Goal: Task Accomplishment & Management: Complete application form

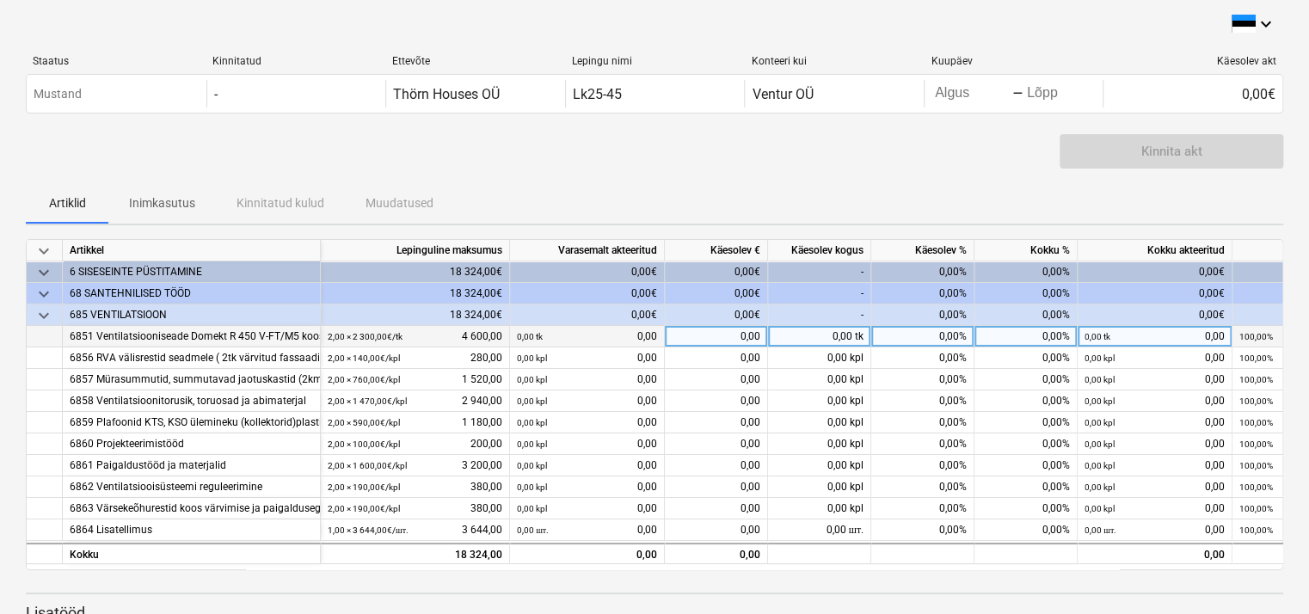
click at [866, 338] on div "0,00 tk" at bounding box center [819, 337] width 103 height 22
click at [757, 332] on div "0,00" at bounding box center [716, 337] width 103 height 22
type input "4"
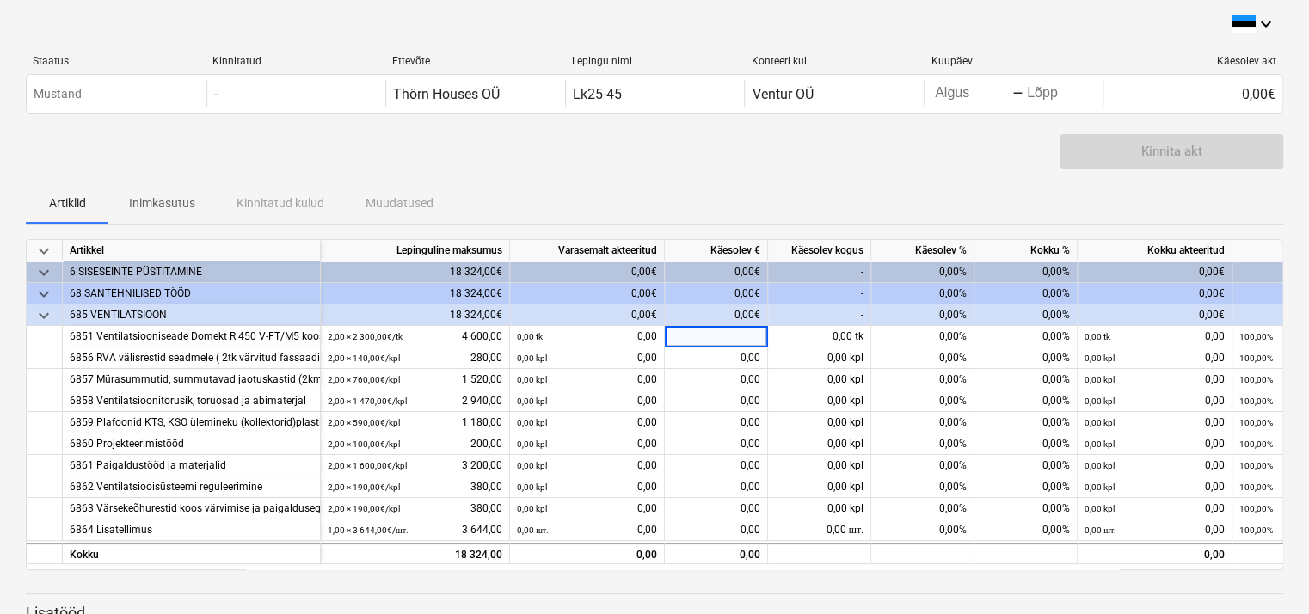
click at [745, 311] on div "0,00€" at bounding box center [716, 315] width 103 height 22
click at [760, 310] on div "0,00€" at bounding box center [716, 315] width 103 height 22
click at [752, 312] on div "0,00€" at bounding box center [716, 315] width 103 height 22
click at [751, 313] on div "0,00€" at bounding box center [716, 315] width 103 height 22
click at [752, 317] on div "0,00€" at bounding box center [716, 315] width 103 height 22
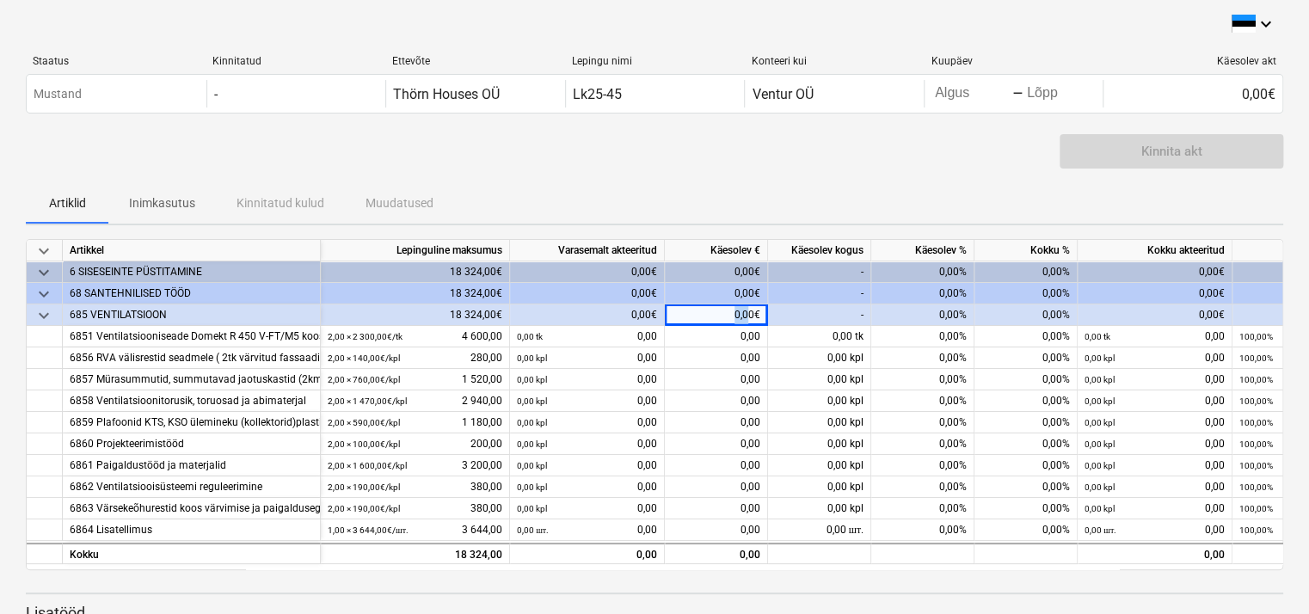
drag, startPoint x: 750, startPoint y: 315, endPoint x: 717, endPoint y: 322, distance: 33.4
click at [717, 322] on div "0,00€" at bounding box center [716, 315] width 103 height 22
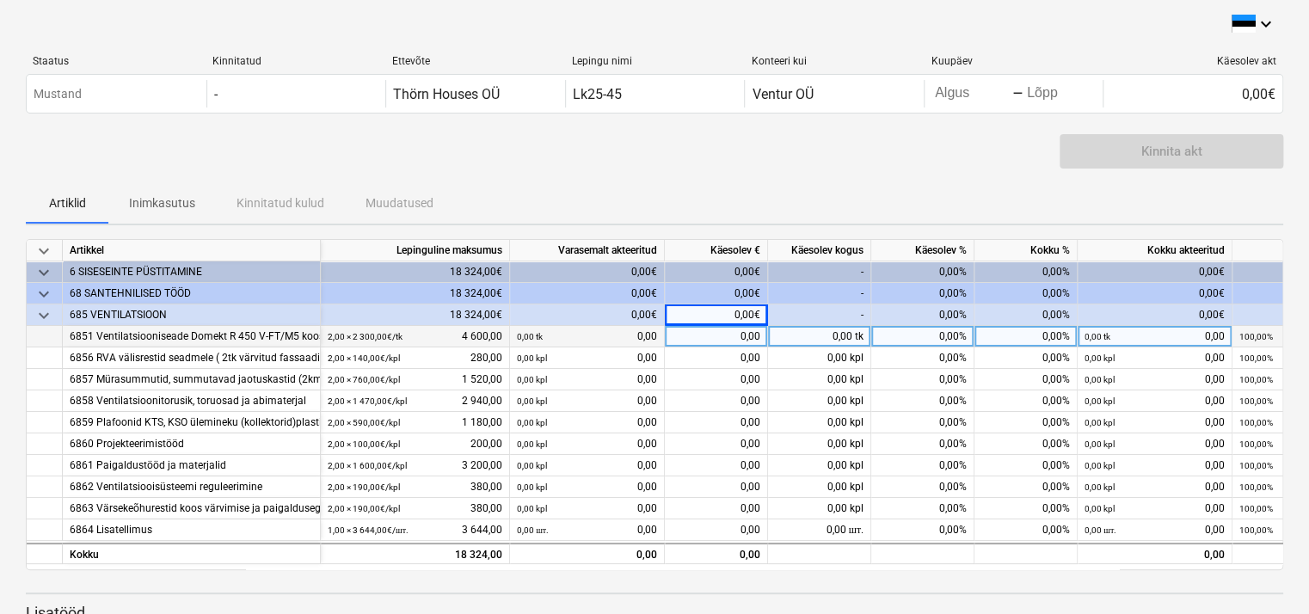
drag, startPoint x: 717, startPoint y: 322, endPoint x: 730, endPoint y: 342, distance: 24.3
click at [730, 342] on div "0,00" at bounding box center [716, 337] width 103 height 22
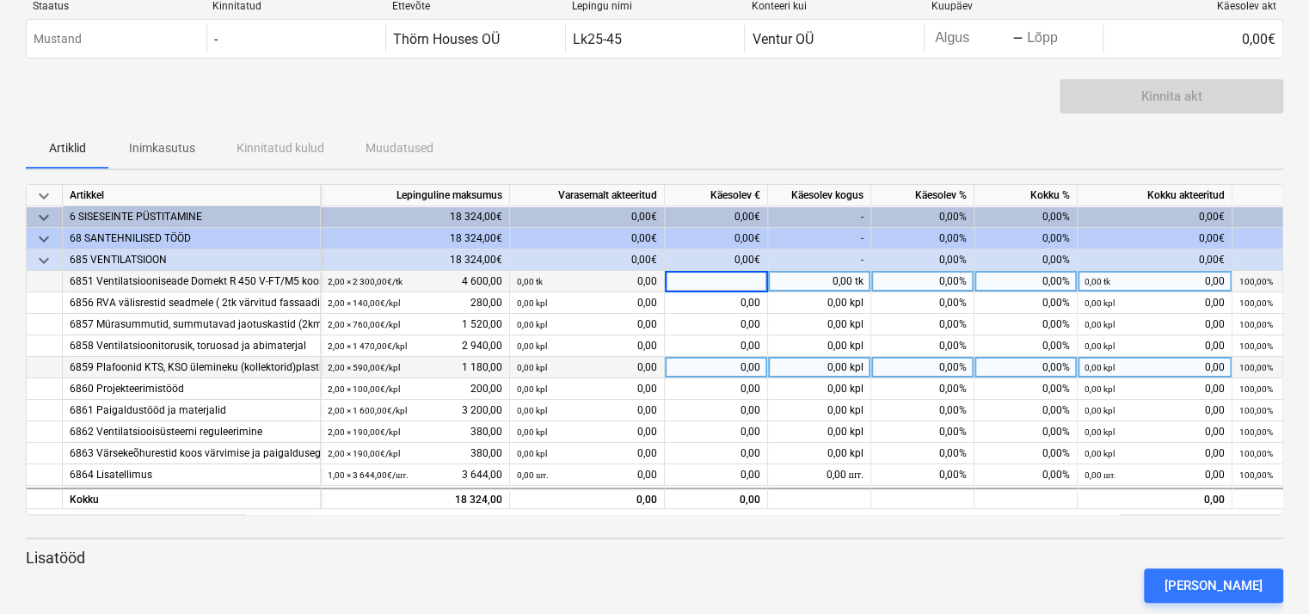
scroll to position [84, 0]
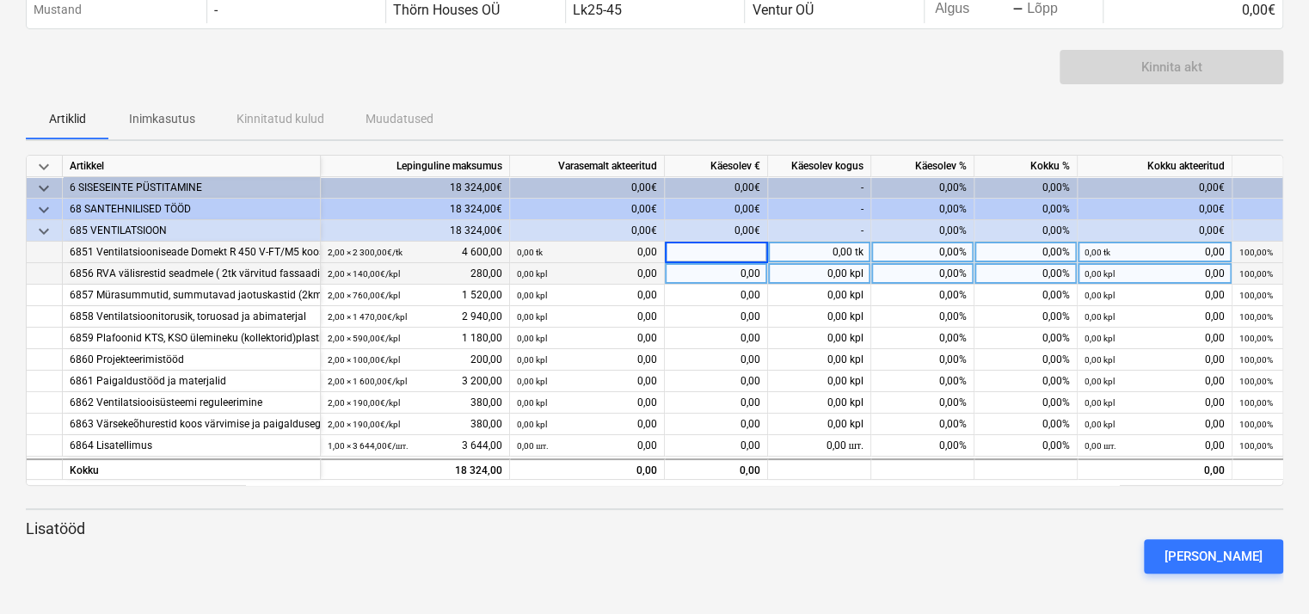
click at [719, 272] on div "0,00" at bounding box center [716, 274] width 103 height 22
type input "280"
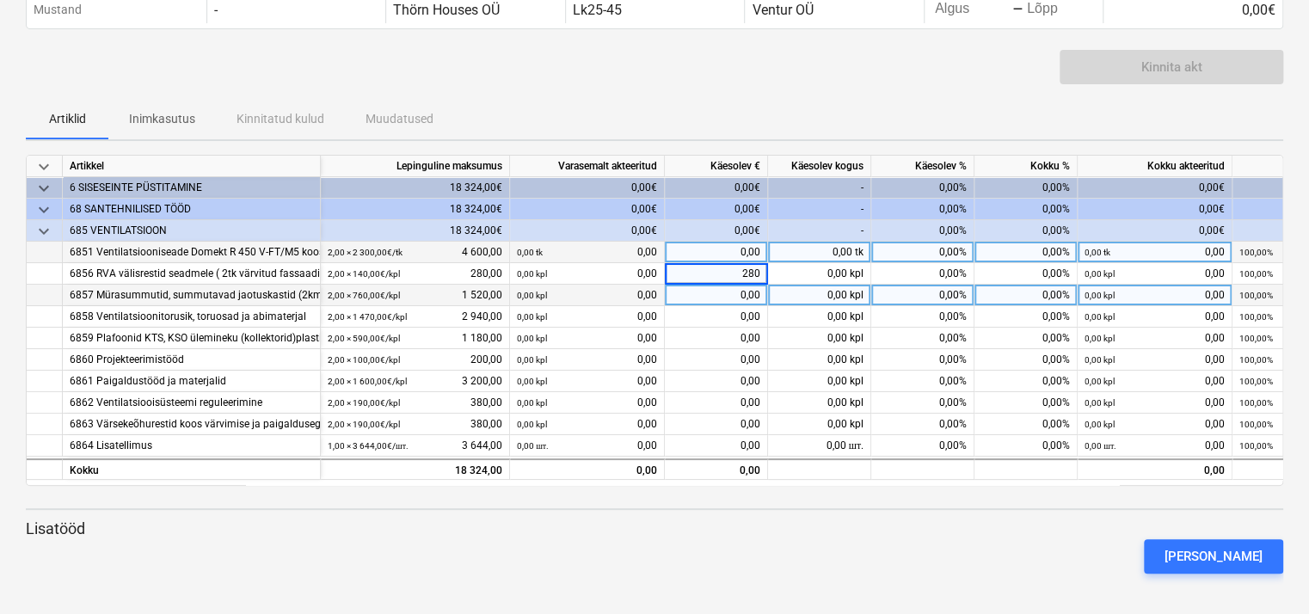
click at [714, 292] on div "0,00" at bounding box center [716, 296] width 103 height 22
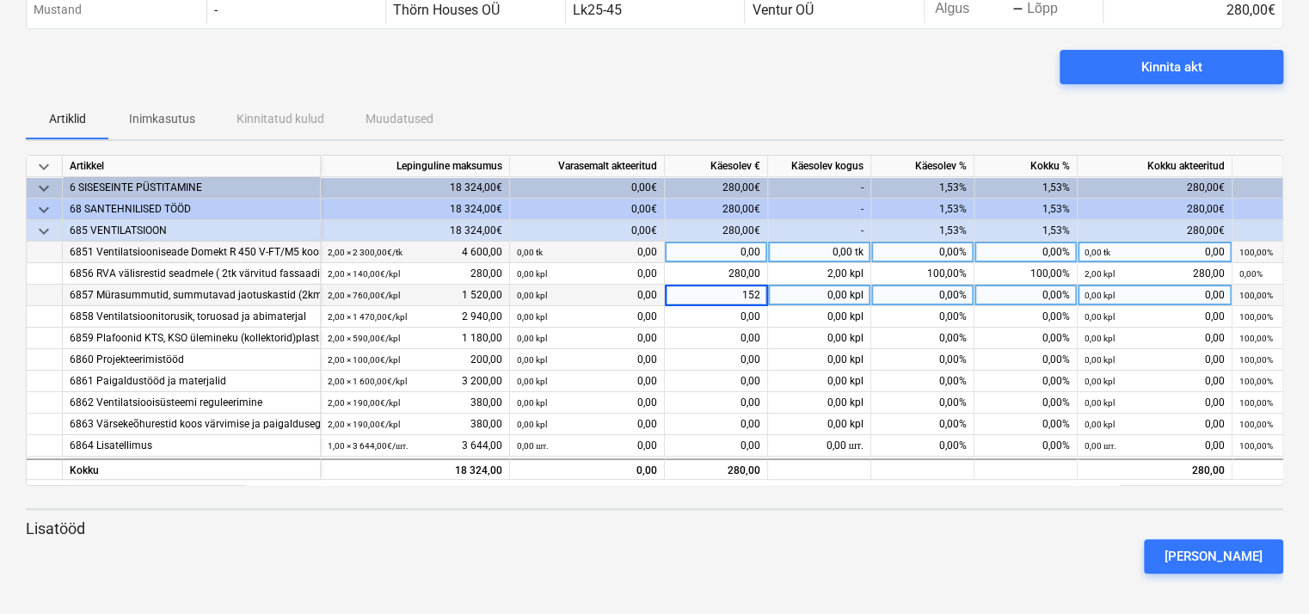
type input "1520"
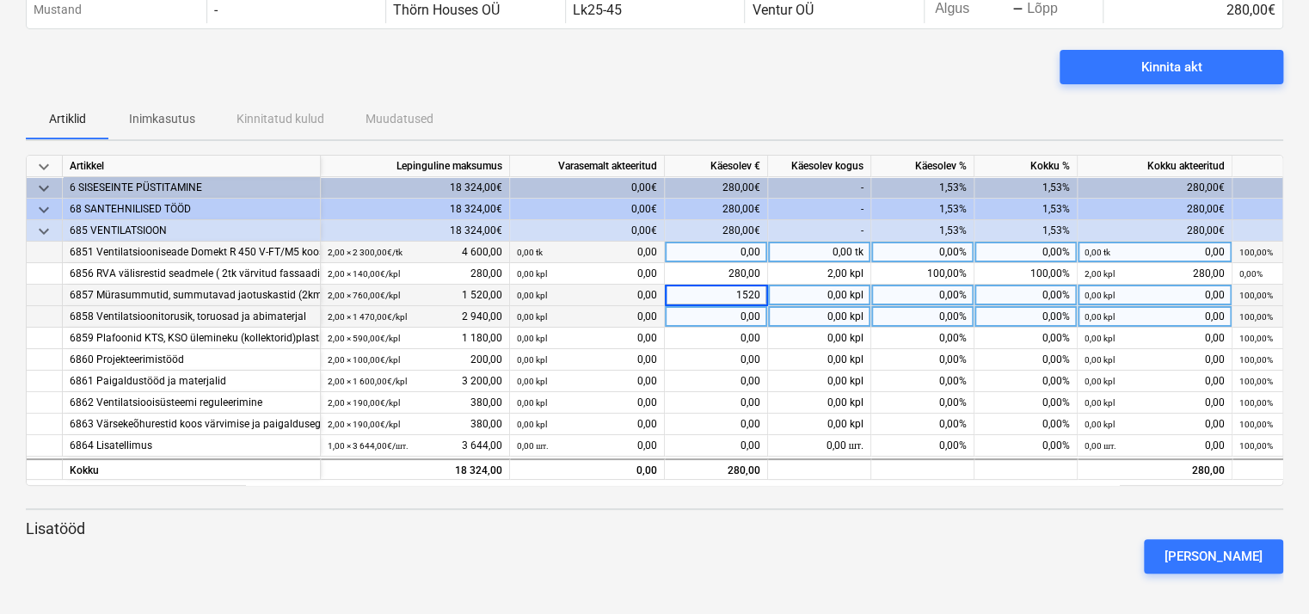
click at [753, 313] on div "0,00" at bounding box center [716, 317] width 103 height 22
type input "2940"
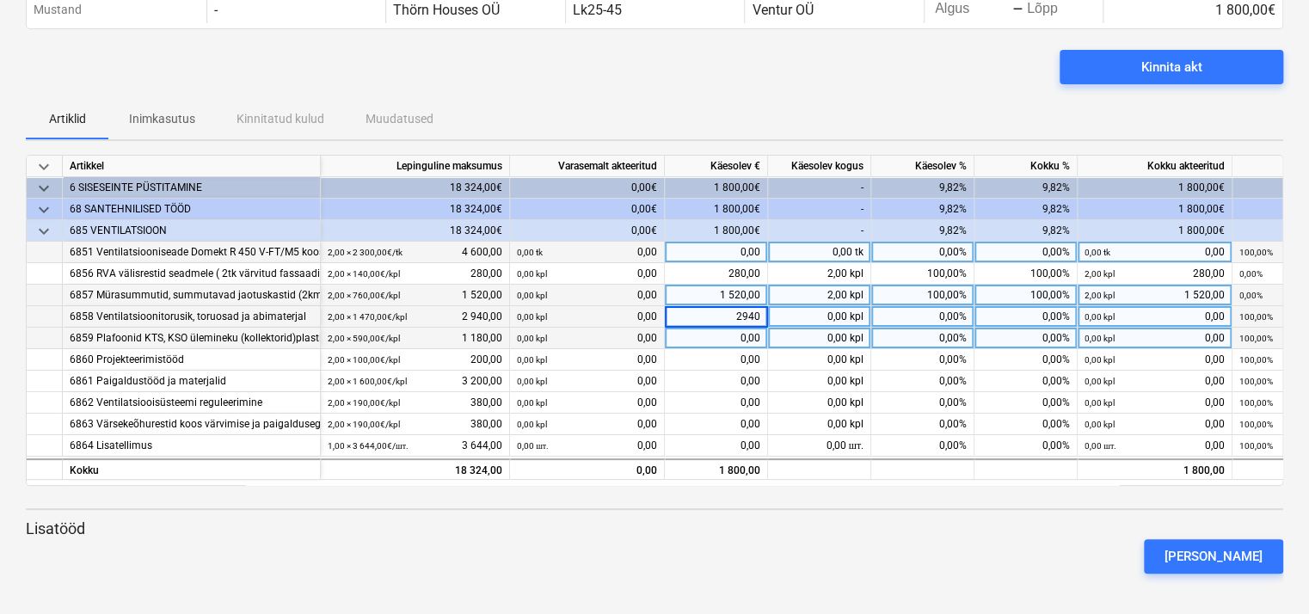
click at [748, 338] on div "0,00" at bounding box center [716, 339] width 103 height 22
type input "1180"
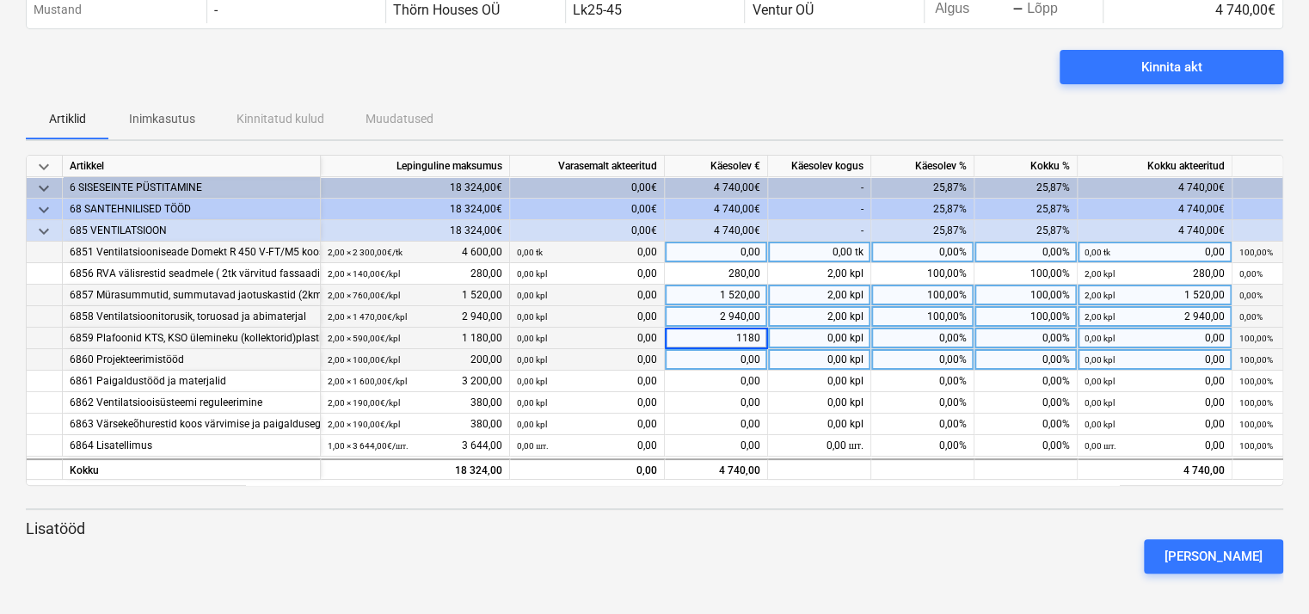
click at [752, 356] on div "0,00" at bounding box center [716, 360] width 103 height 22
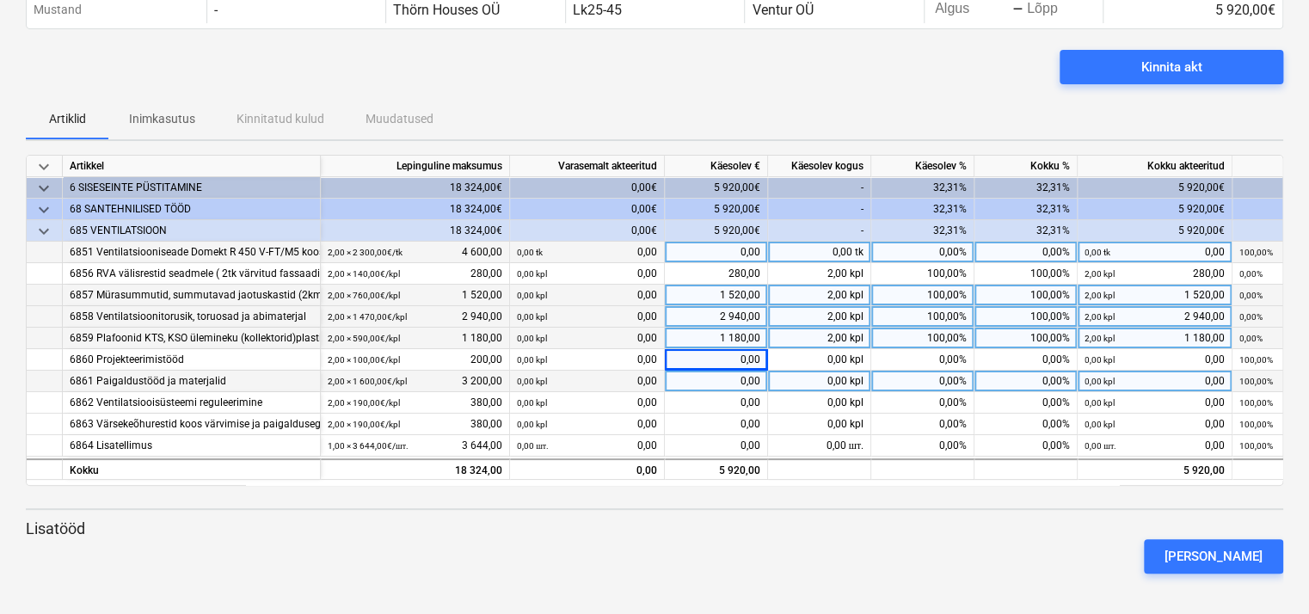
click at [723, 384] on div "0,00" at bounding box center [716, 382] width 103 height 22
type input "3200"
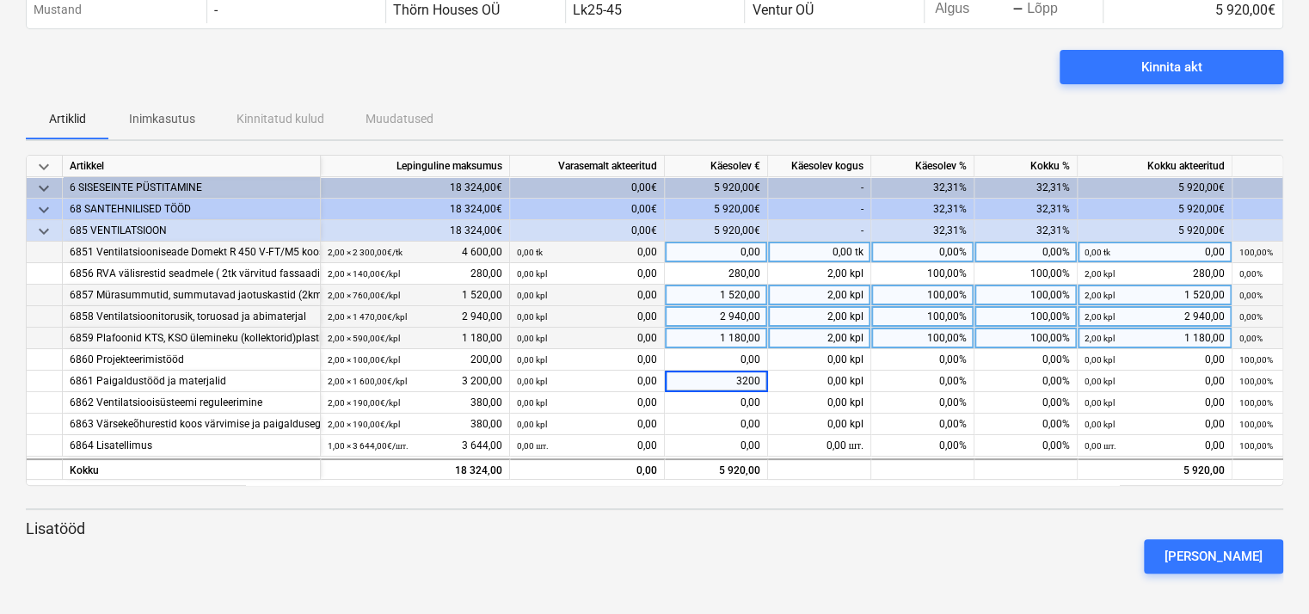
click at [765, 528] on div "Lisatööd [PERSON_NAME]" at bounding box center [654, 546] width 1257 height 55
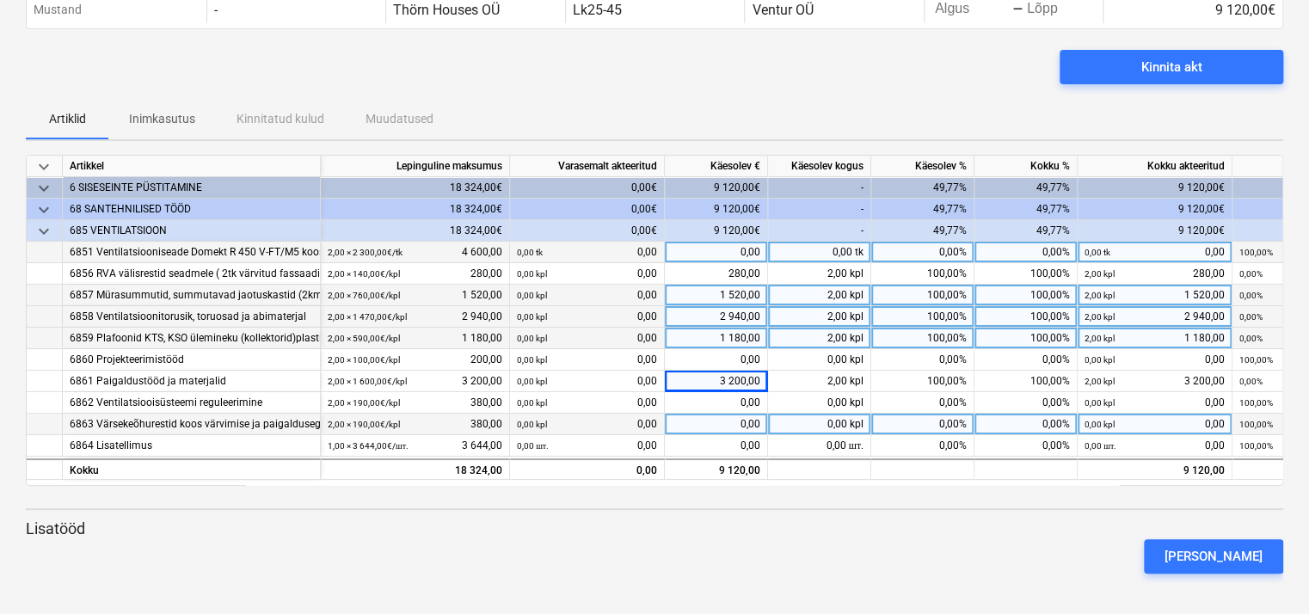
click at [740, 423] on div "0,00" at bounding box center [716, 425] width 103 height 22
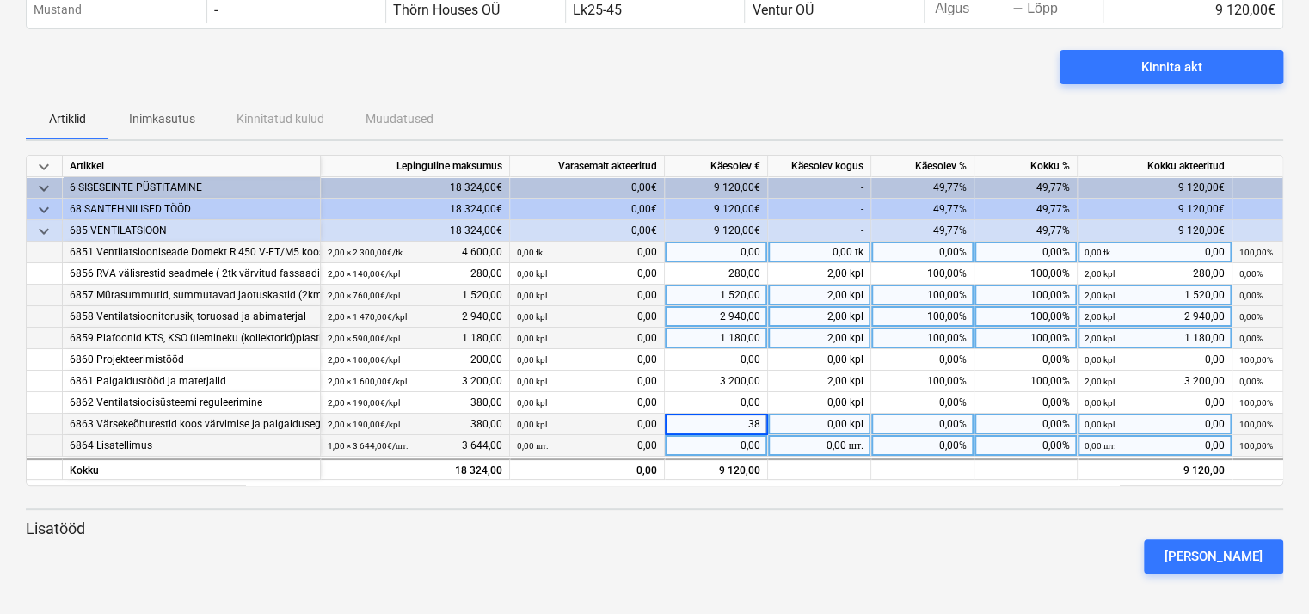
type input "380"
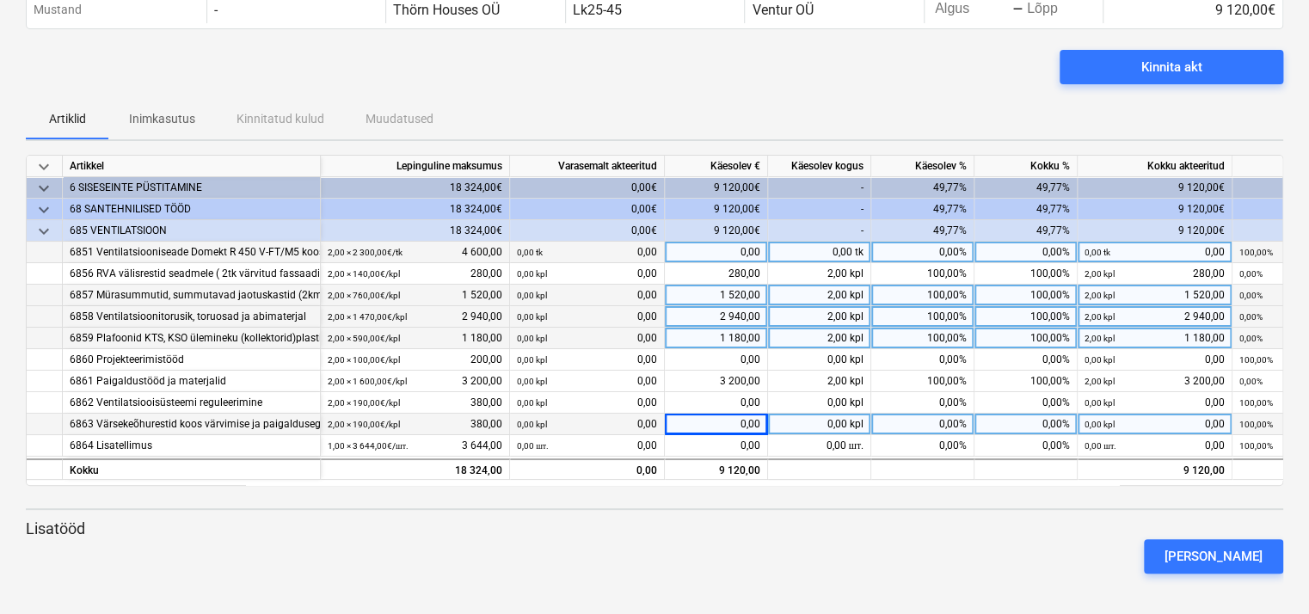
click at [691, 554] on div "[PERSON_NAME]" at bounding box center [654, 556] width 1271 height 48
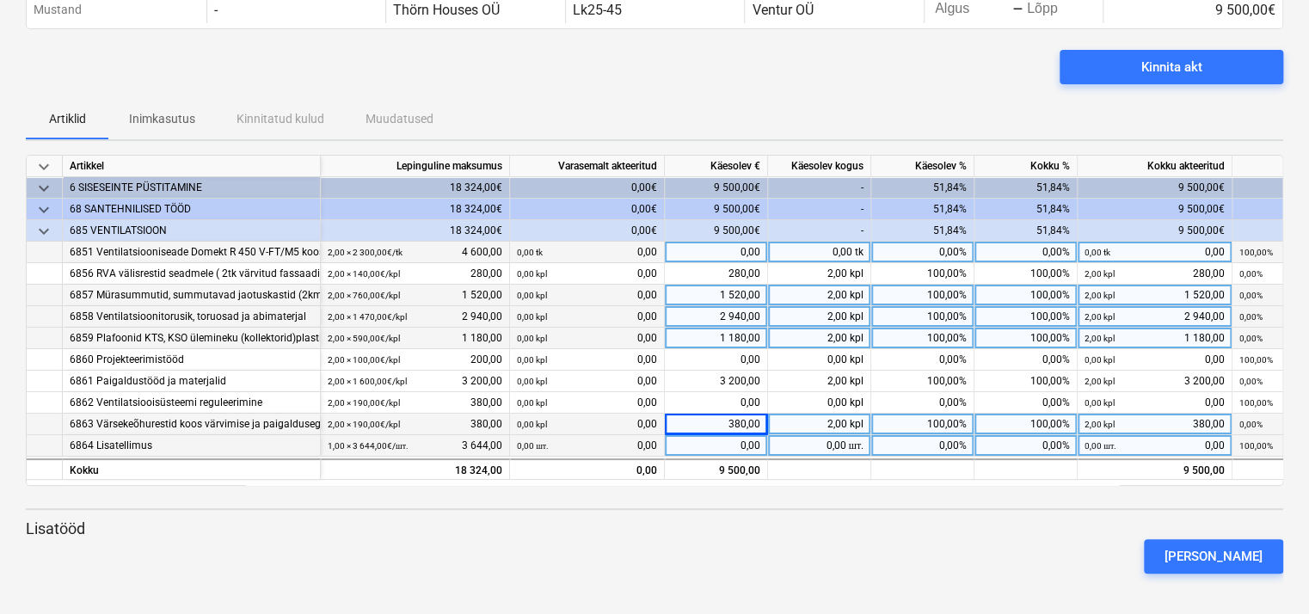
click at [735, 446] on div "0,00" at bounding box center [716, 446] width 103 height 22
type input "1360"
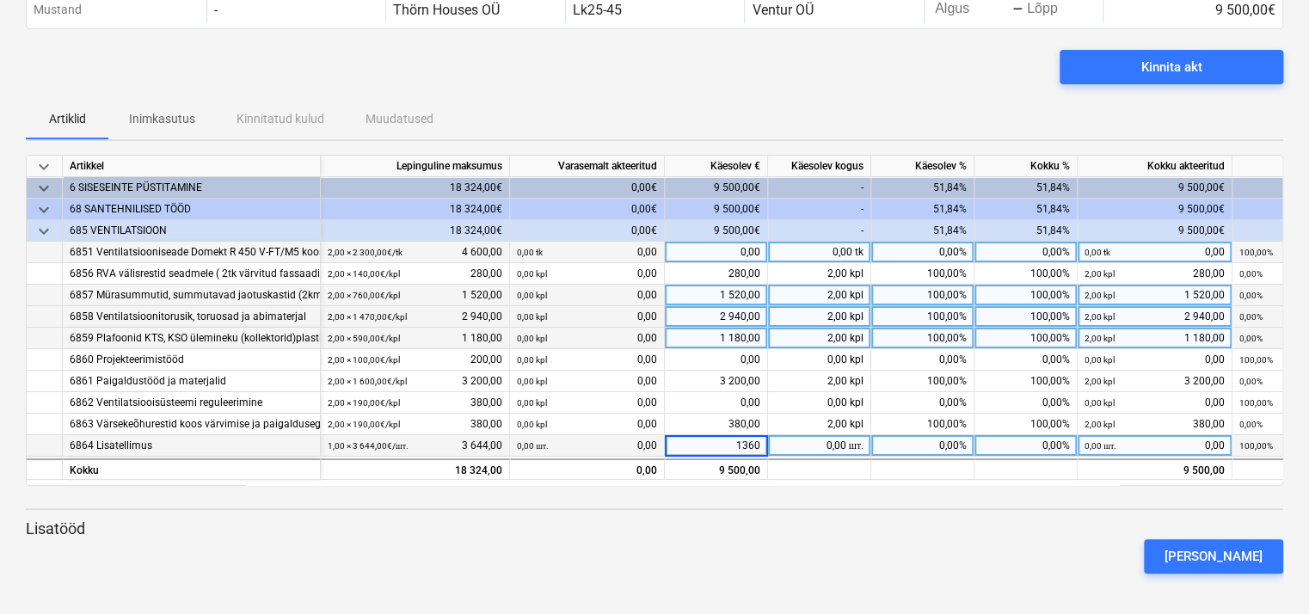
click at [811, 540] on div "[PERSON_NAME]" at bounding box center [654, 556] width 1271 height 48
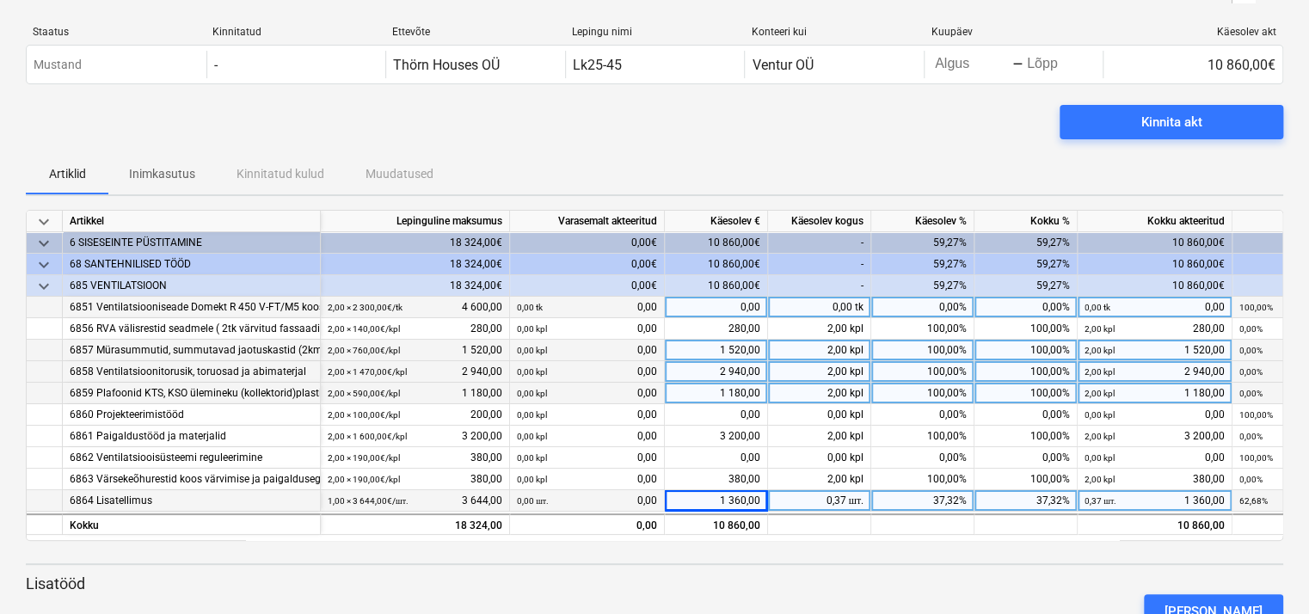
scroll to position [0, 0]
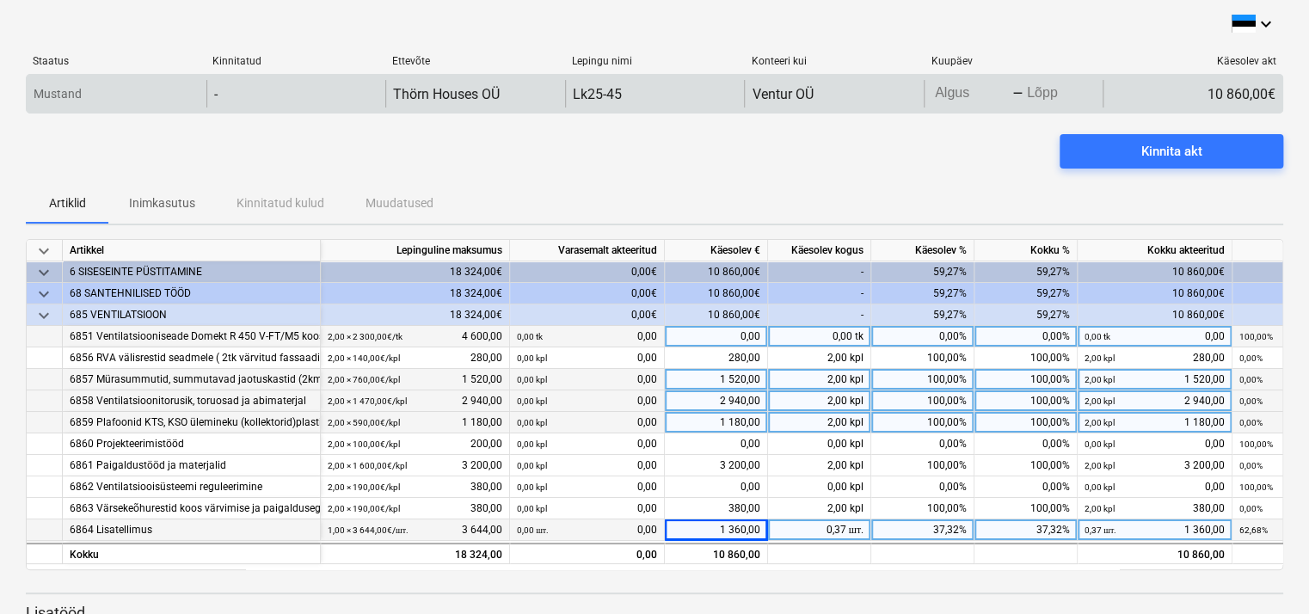
click at [976, 94] on body "keyboard_arrow_down Staatus Kinnitatud Ettevõte Lepingu nimi Konteeri kui Kuupä…" at bounding box center [654, 307] width 1309 height 614
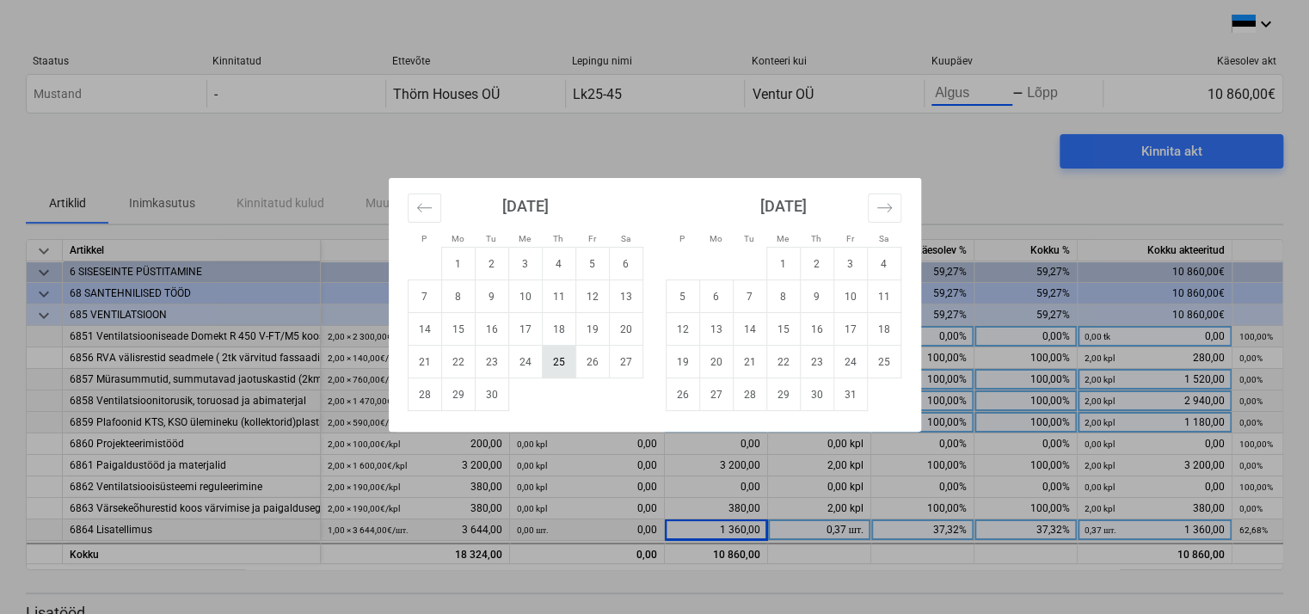
click at [563, 362] on td "25" at bounding box center [559, 362] width 34 height 33
type input "[DATE]"
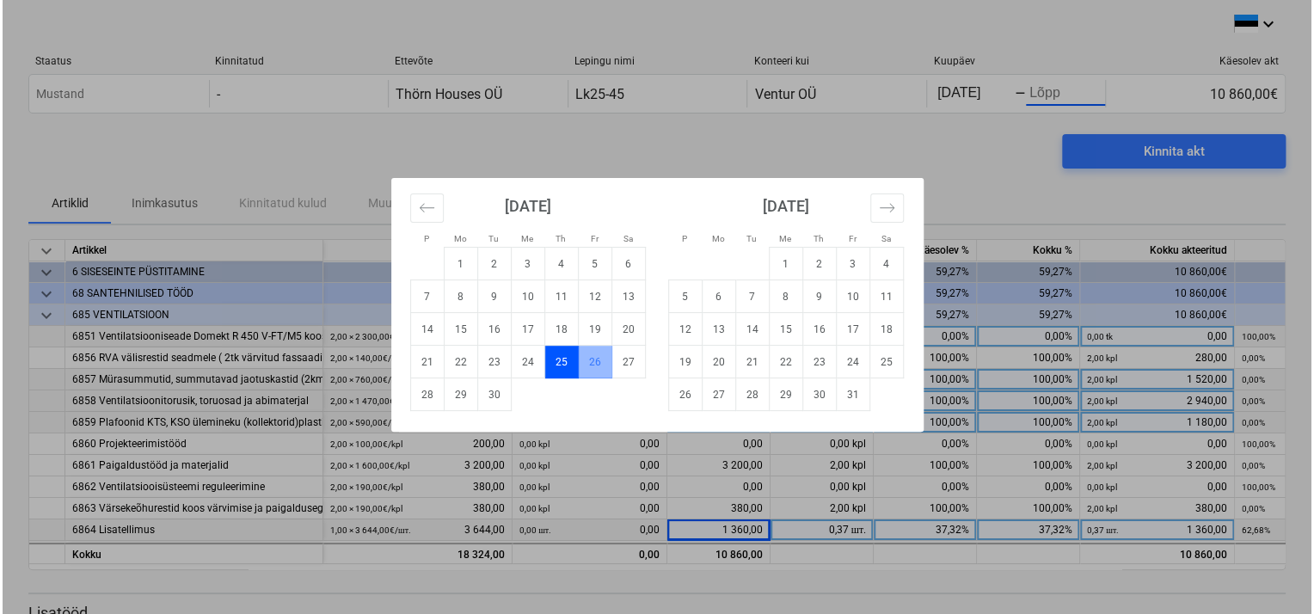
scroll to position [0, 1]
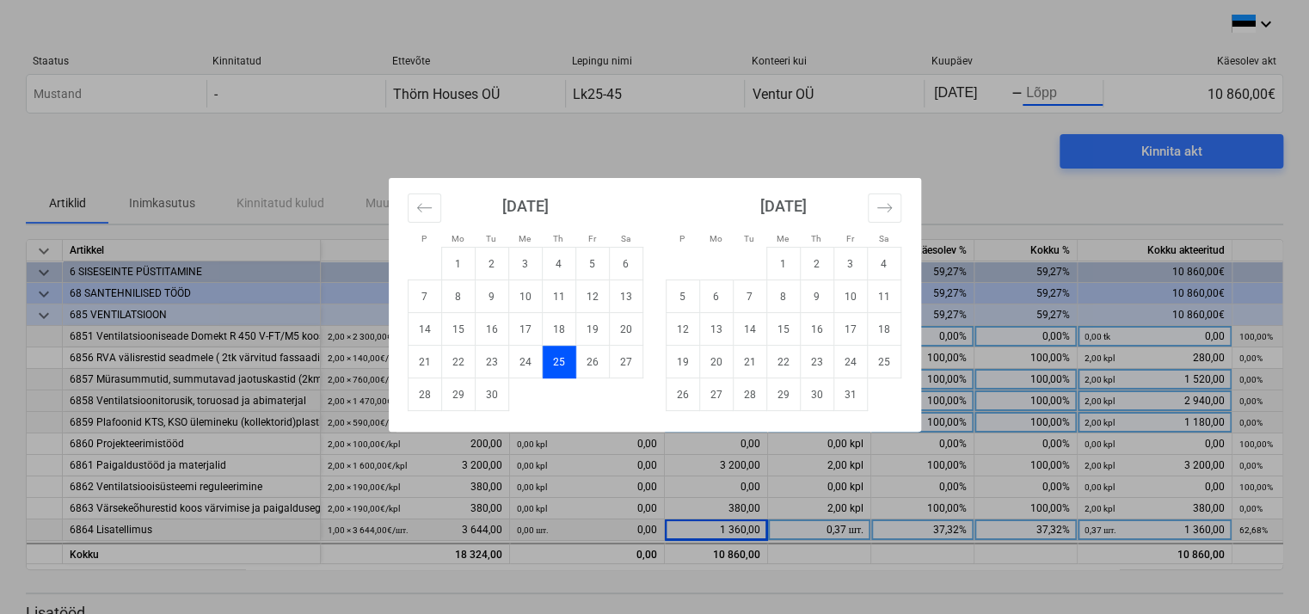
click at [971, 176] on div "P Mo Tu Me Th Fr Sa P Mo Tu Me Th Fr Sa [DATE] 1 2 3 4 5 6 7 8 9 10 11 12 13 14…" at bounding box center [654, 307] width 1309 height 614
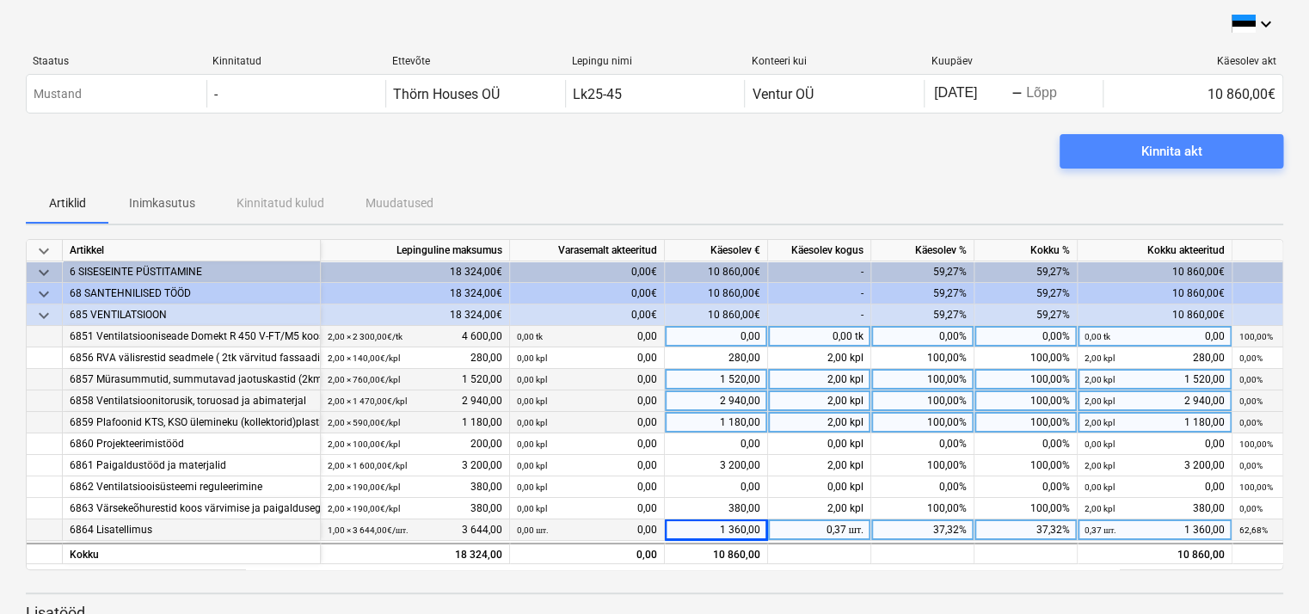
click at [1138, 146] on span "Kinnita akt" at bounding box center [1171, 151] width 182 height 22
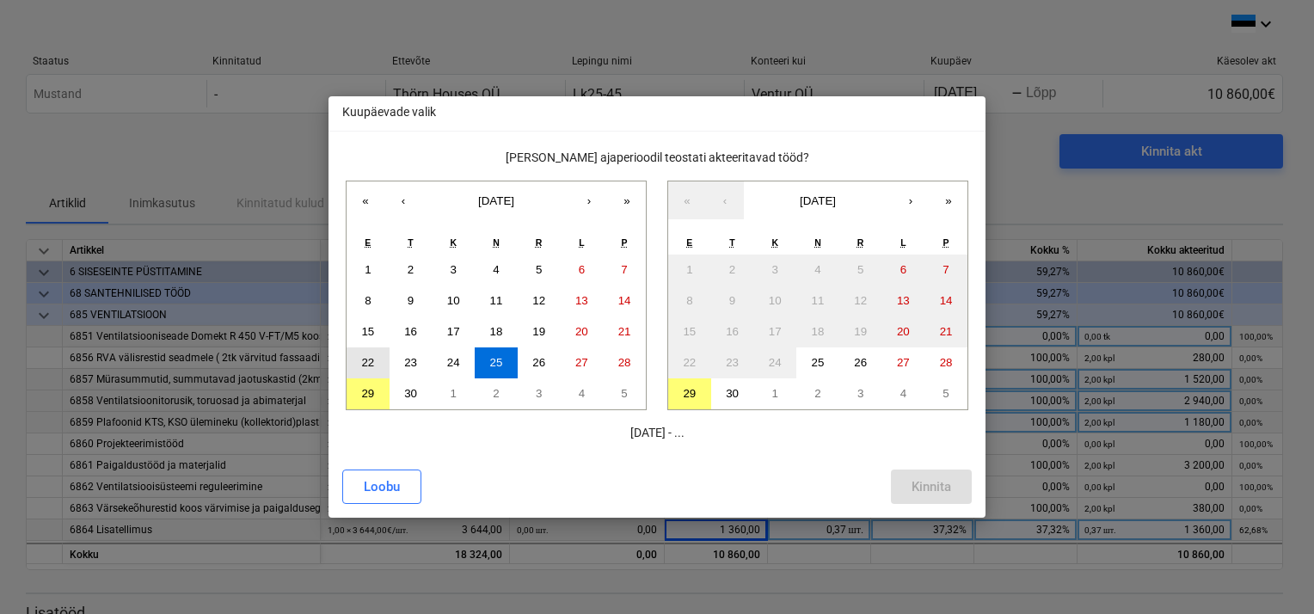
click at [371, 358] on abbr "22" at bounding box center [367, 362] width 13 height 13
click at [863, 363] on abbr "26" at bounding box center [860, 362] width 13 height 13
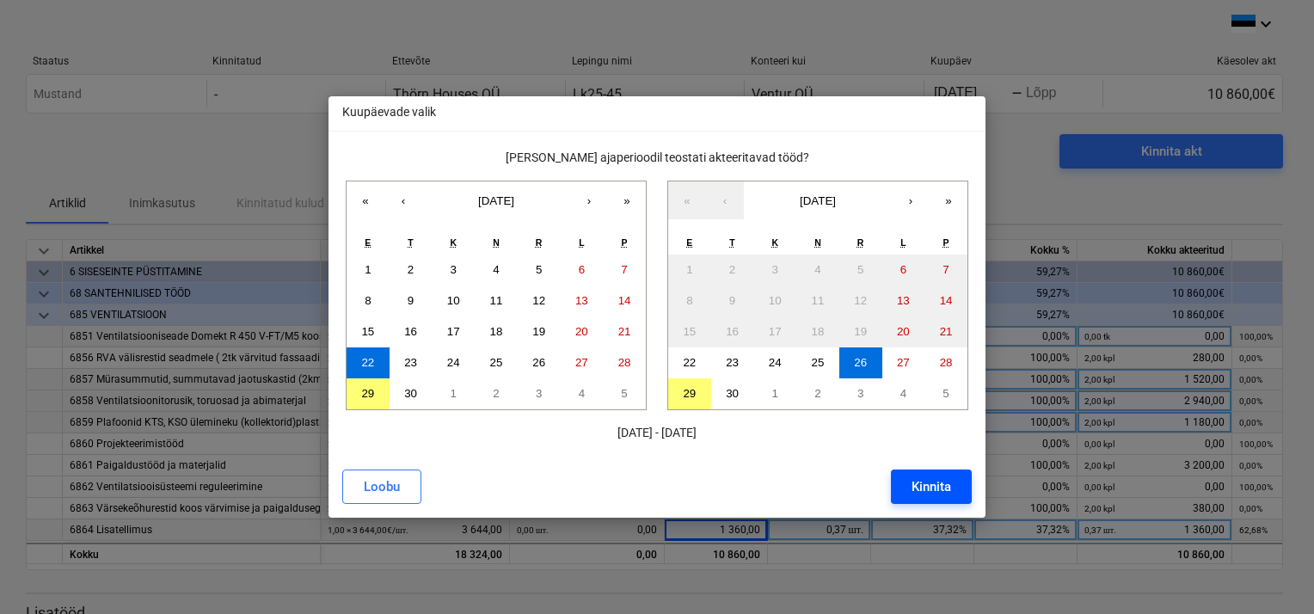
click at [950, 483] on div "Kinnita" at bounding box center [932, 487] width 40 height 22
